Goal: Task Accomplishment & Management: Complete application form

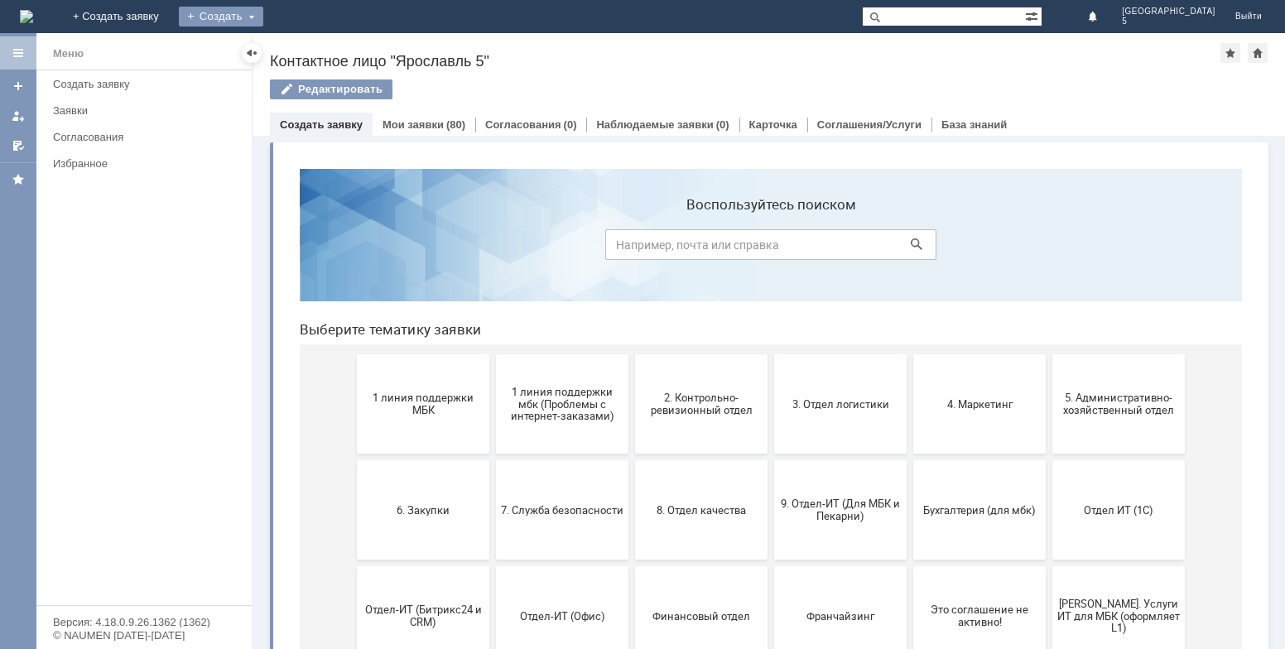
click at [263, 20] on div "Создать" at bounding box center [221, 17] width 84 height 20
click at [307, 59] on div "Заявка" at bounding box center [245, 49] width 132 height 26
click at [263, 10] on div "Создать" at bounding box center [221, 17] width 84 height 20
click at [292, 42] on link "Заявка" at bounding box center [245, 50] width 126 height 20
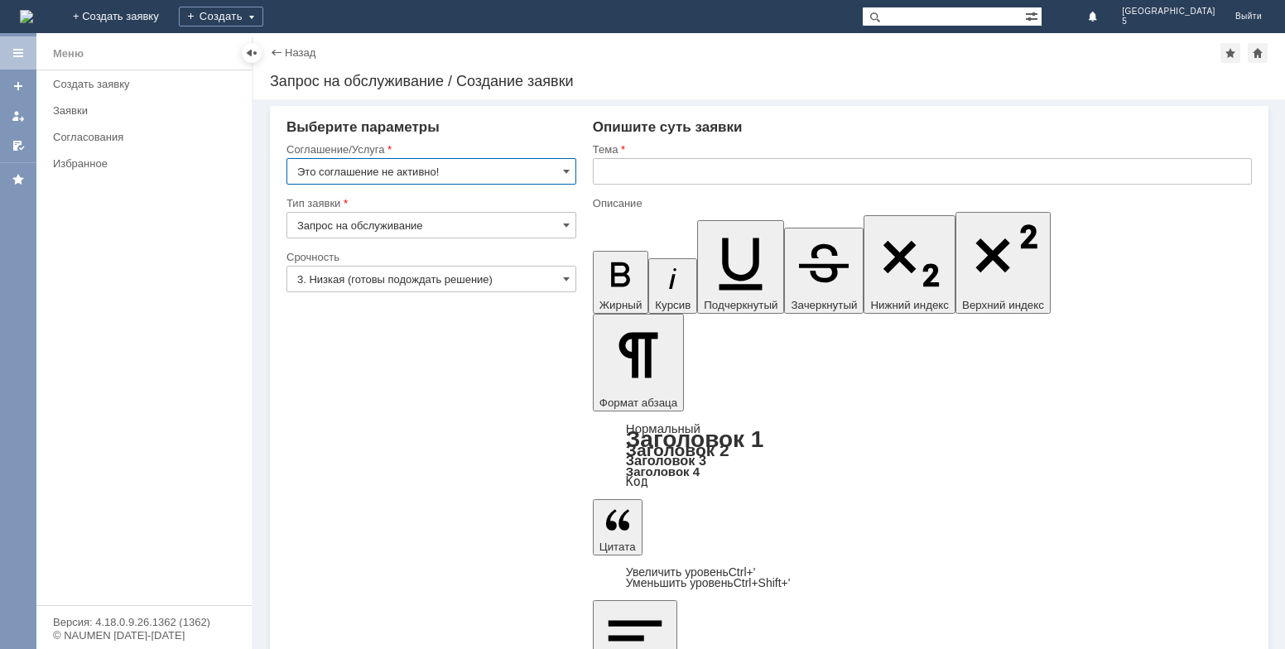
click at [531, 164] on input "Это соглашение не активно!" at bounding box center [431, 171] width 290 height 26
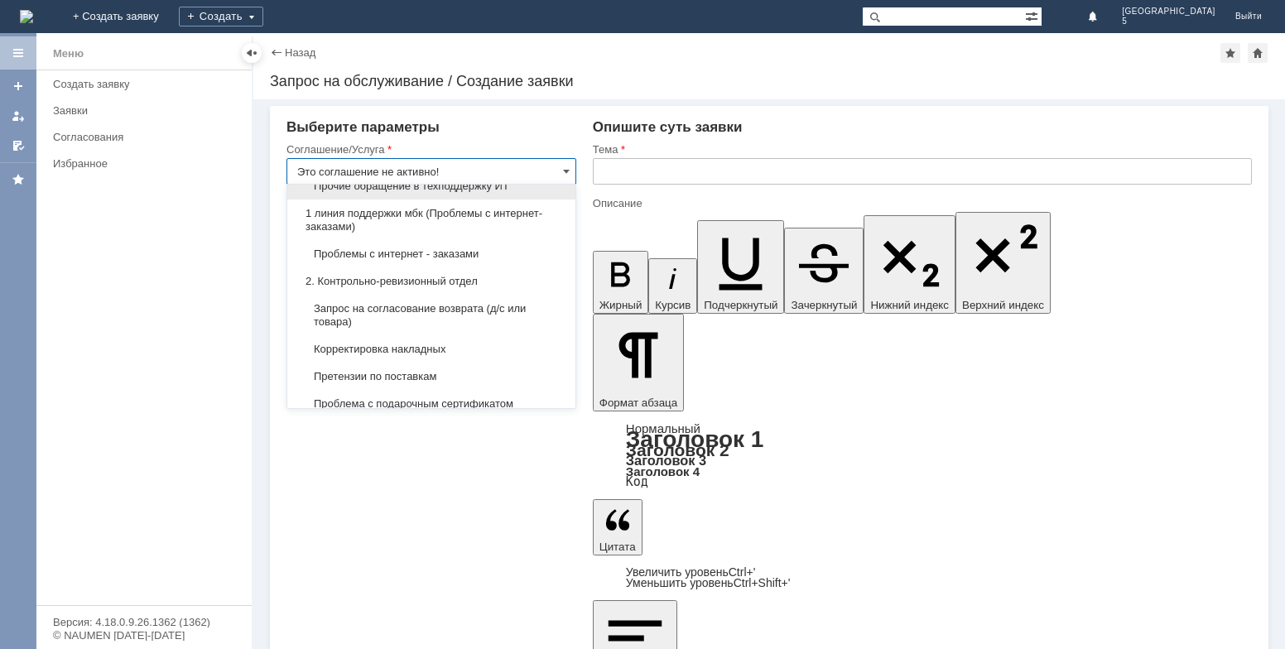
scroll to position [248, 0]
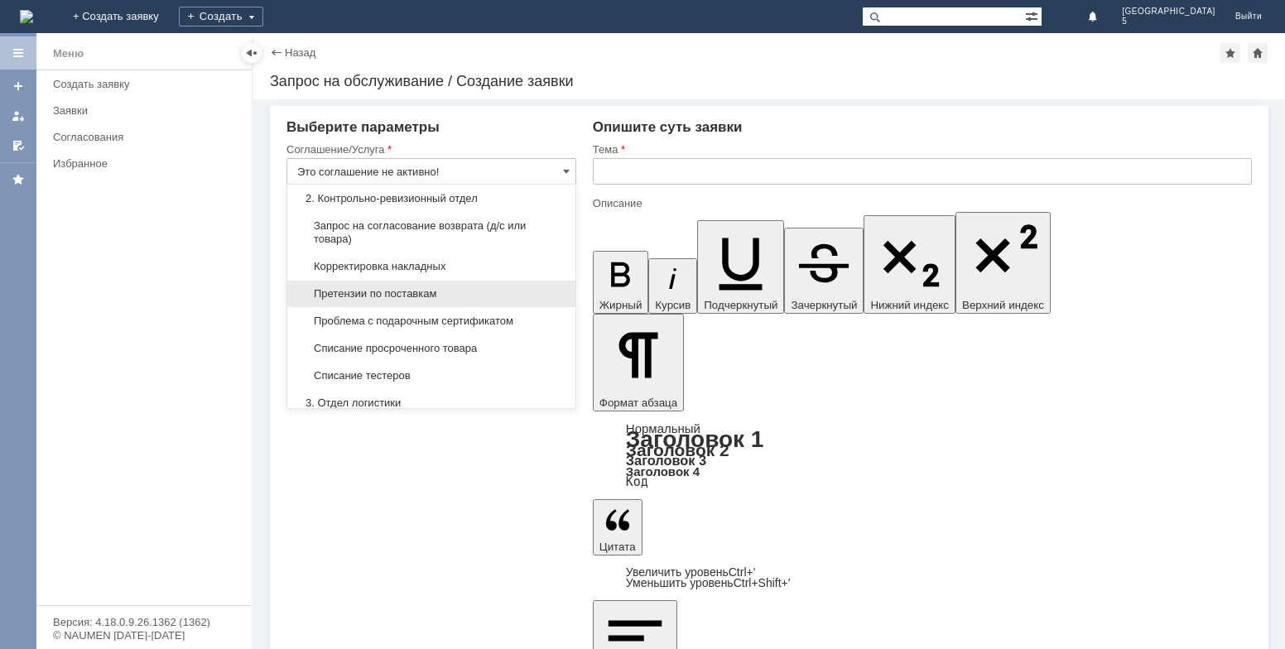
click at [363, 290] on span "Претензии по поставкам" at bounding box center [431, 293] width 268 height 13
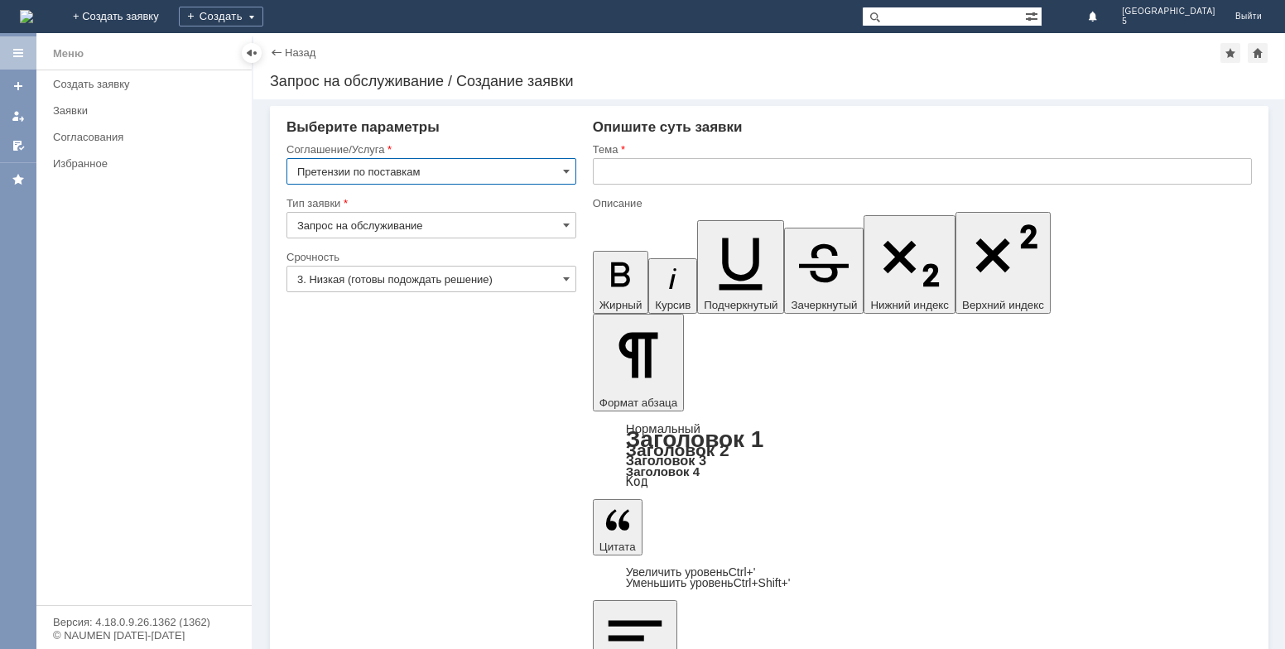
click at [451, 175] on input "Претензии по поставкам" at bounding box center [431, 171] width 290 height 26
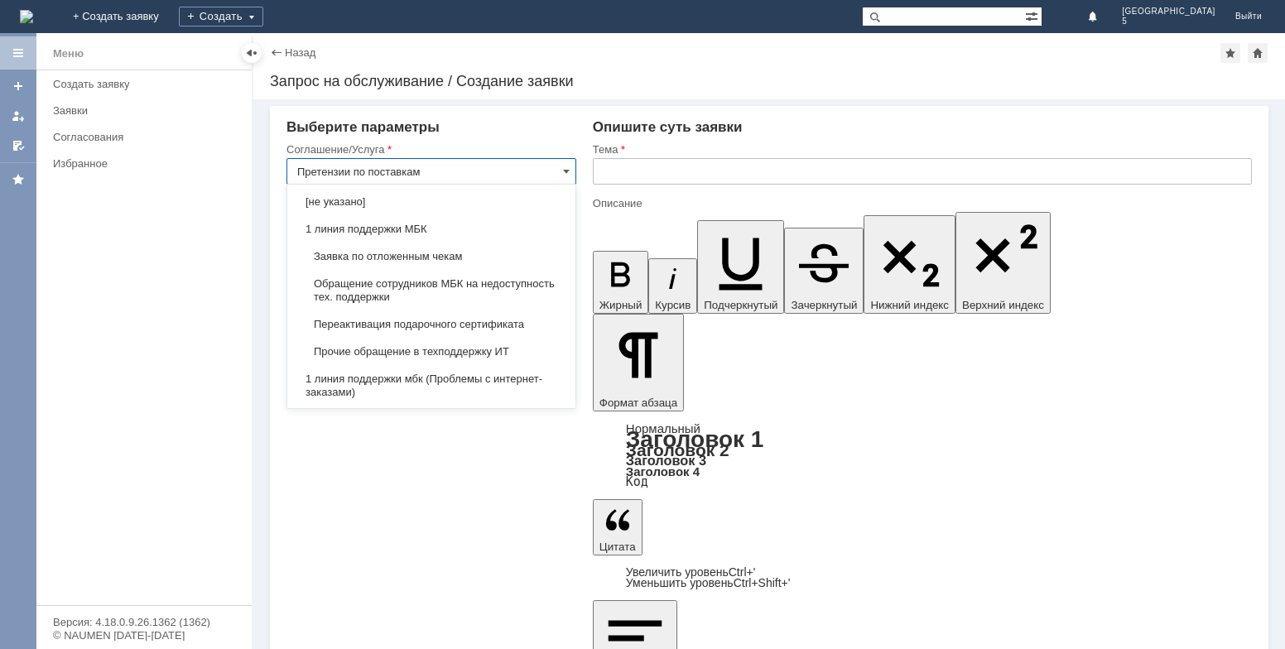
scroll to position [343, 0]
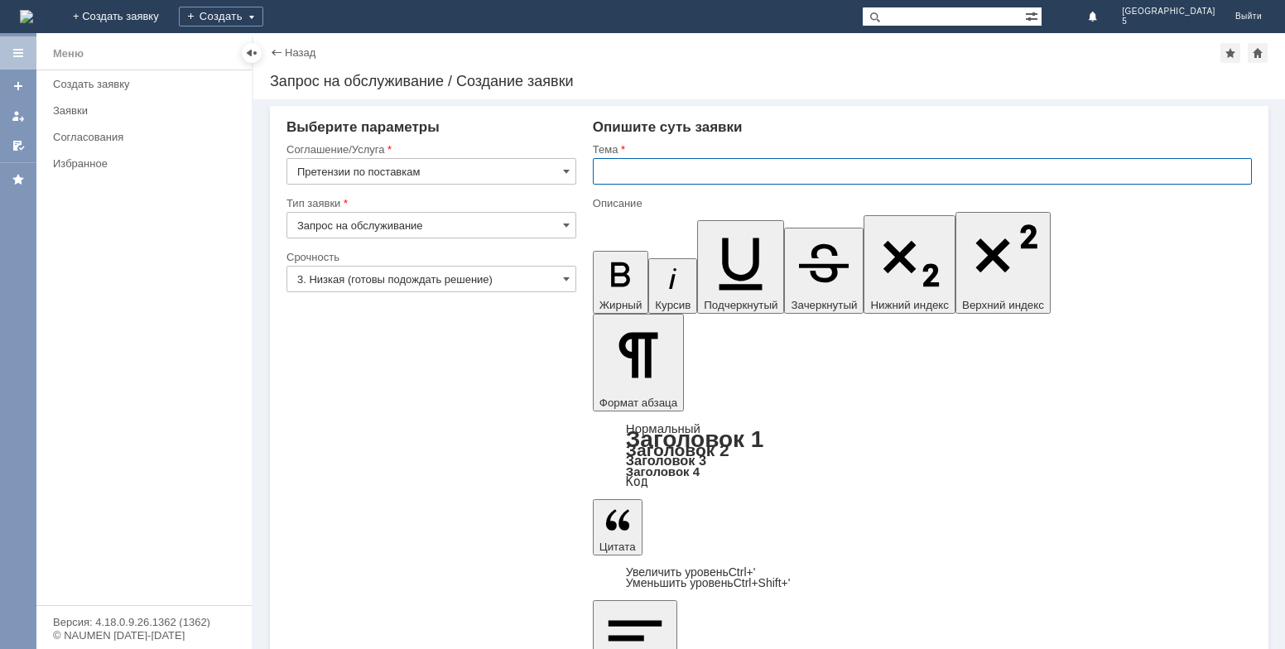
click at [636, 179] on input "text" at bounding box center [922, 171] width 659 height 26
type input "Претензии по поставкам"
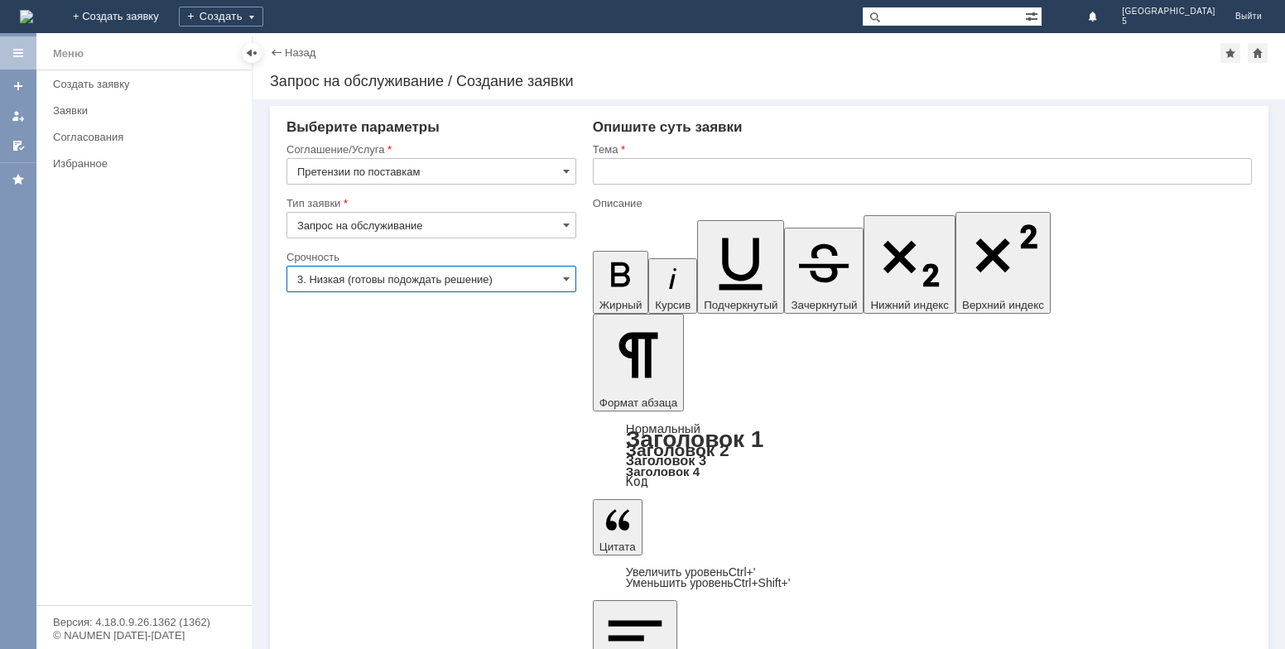
click at [485, 267] on input "3. Низкая (готовы подождать решение)" at bounding box center [431, 279] width 290 height 26
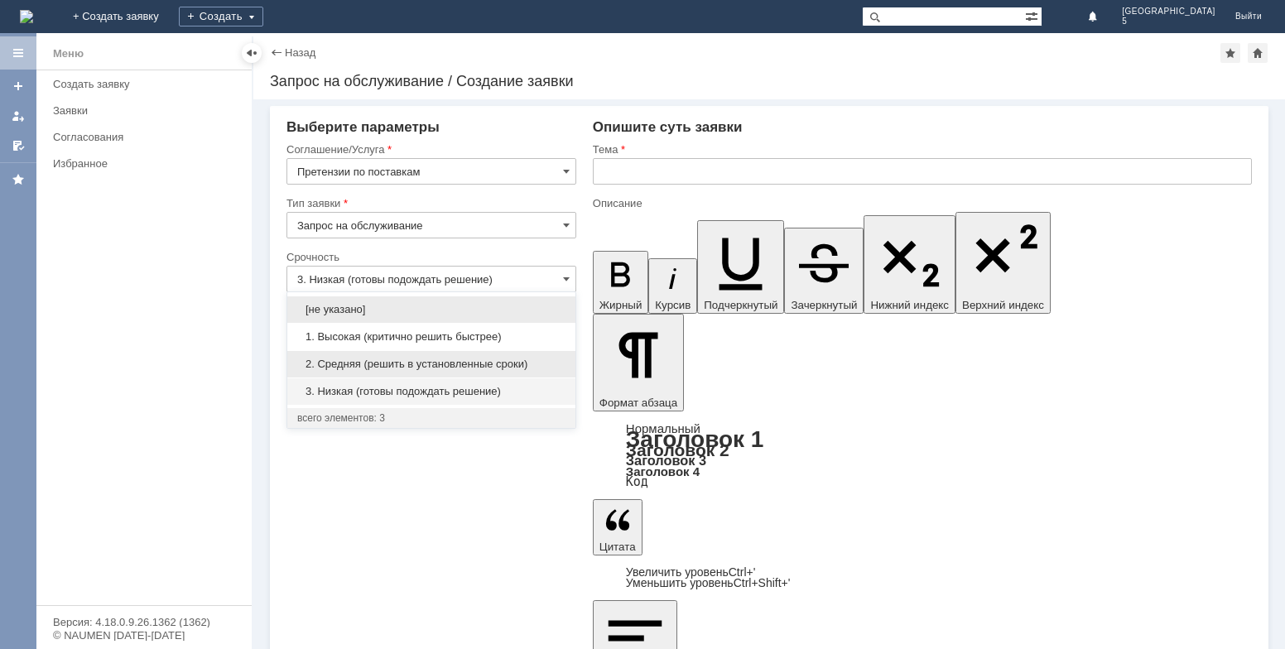
click at [471, 362] on span "2. Средняя (решить в установленные сроки)" at bounding box center [431, 364] width 268 height 13
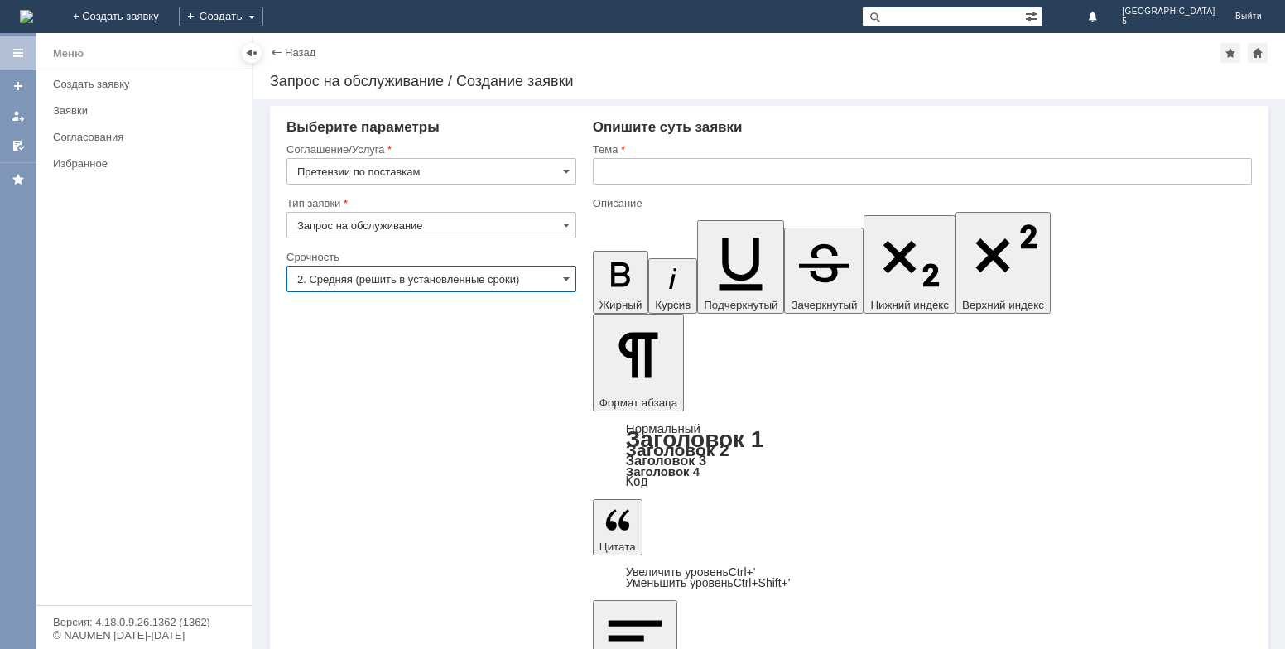
type input "2. Средняя (решить в установленные сроки)"
click at [504, 222] on input "Запрос на обслуживание" at bounding box center [431, 225] width 290 height 26
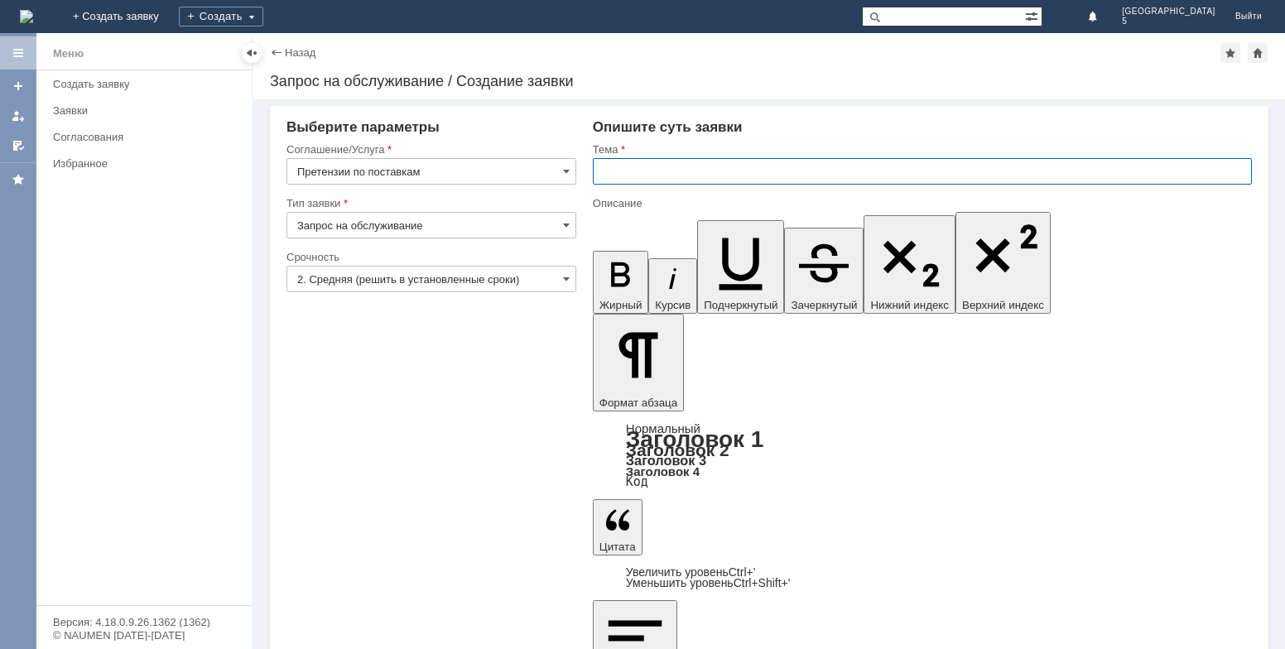
click at [675, 158] on input "text" at bounding box center [922, 171] width 659 height 26
type input "Запрос на обслуживание"
type input "расхождение по приемке"
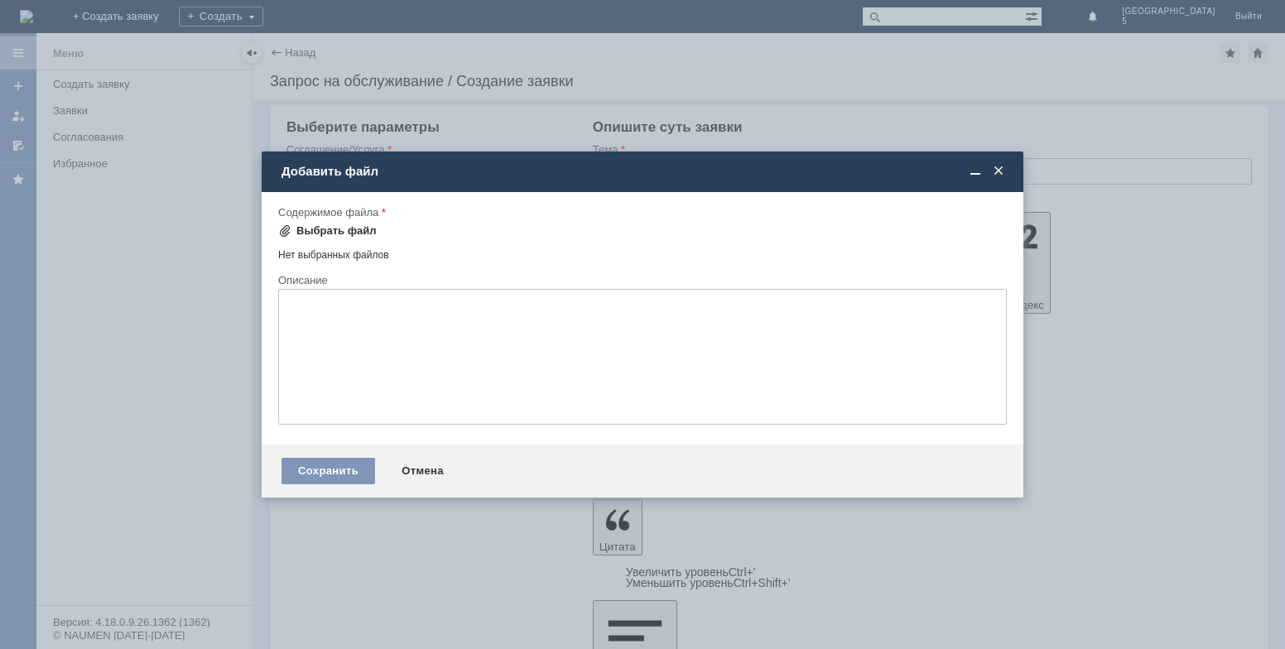
click at [297, 234] on div "Выбрать файл" at bounding box center [336, 230] width 80 height 13
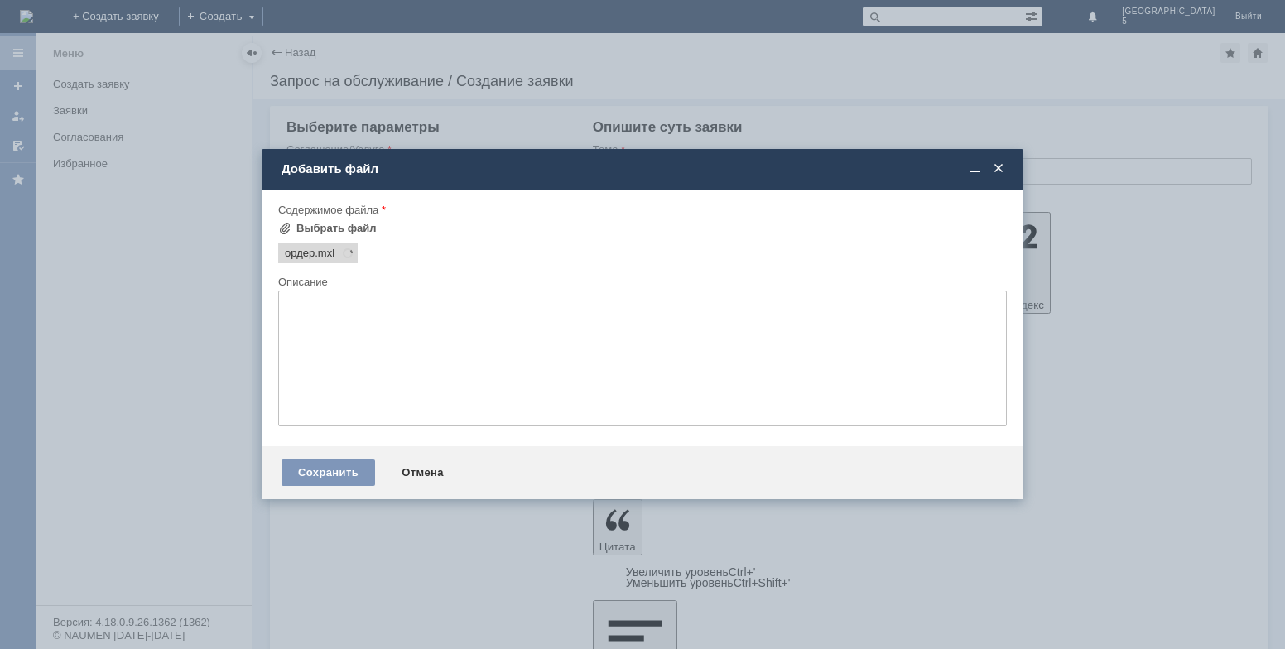
scroll to position [0, 0]
click at [411, 358] on textarea at bounding box center [642, 359] width 728 height 136
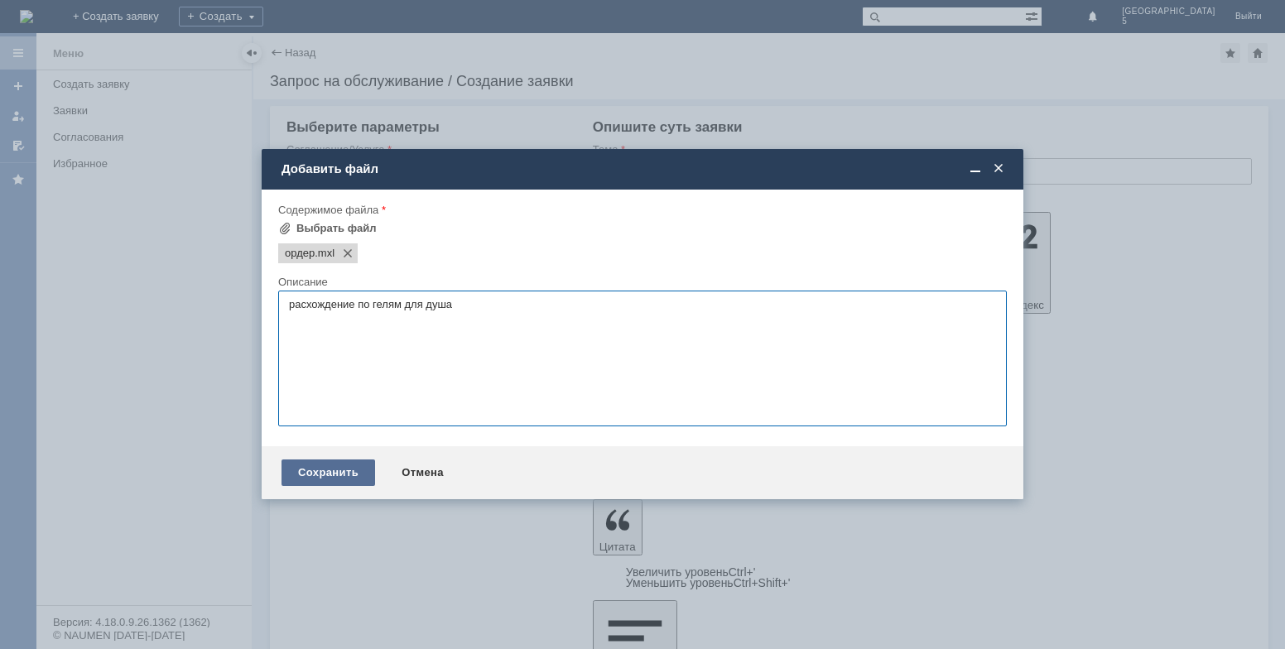
type textarea "расхождение по гелям для душа"
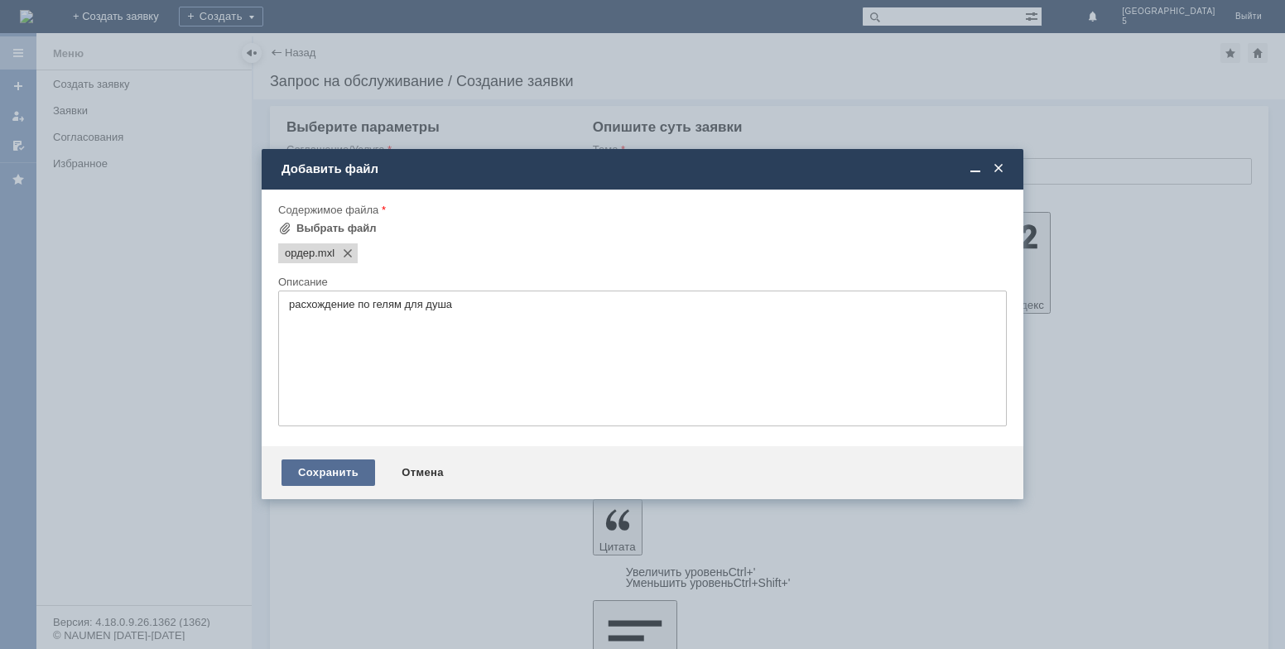
click at [334, 468] on div "Сохранить" at bounding box center [328, 472] width 94 height 26
